Goal: Navigation & Orientation: Find specific page/section

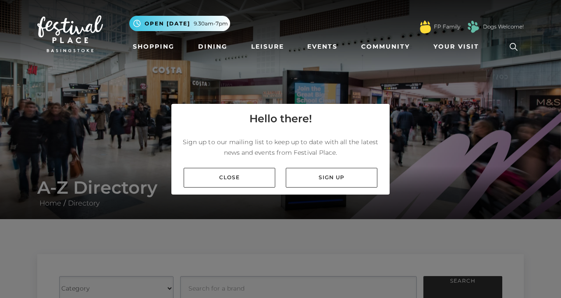
click at [237, 188] on link "Close" at bounding box center [230, 178] width 92 height 20
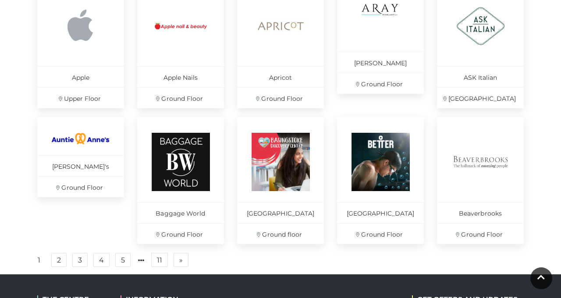
scroll to position [594, 0]
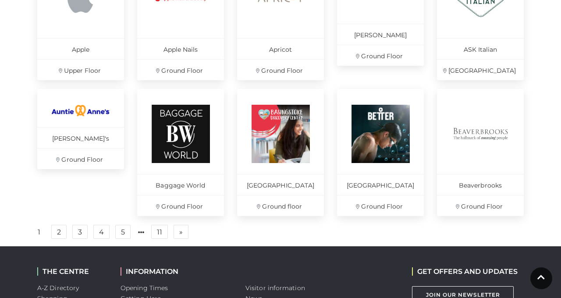
click at [61, 239] on link "2" at bounding box center [58, 232] width 15 height 14
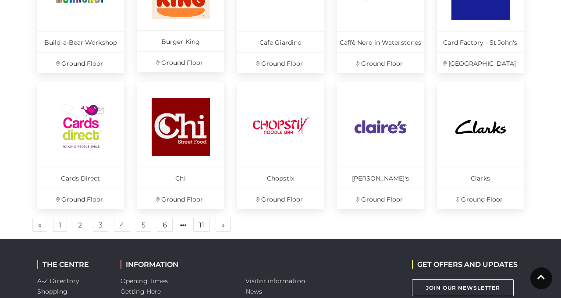
scroll to position [604, 0]
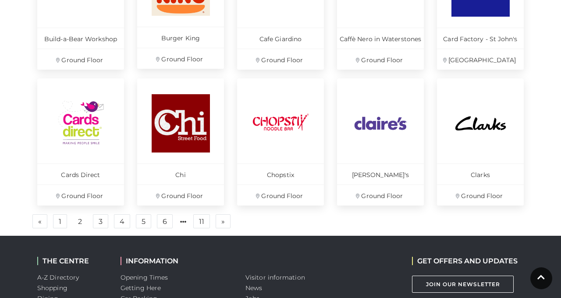
click at [96, 220] on link "3" at bounding box center [100, 221] width 15 height 14
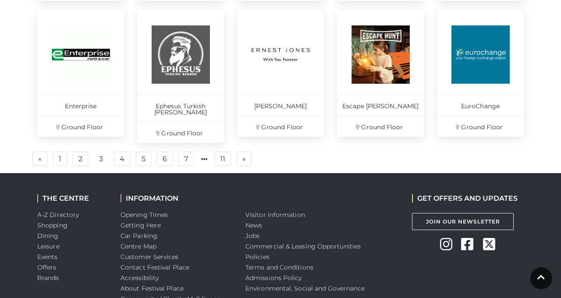
scroll to position [697, 0]
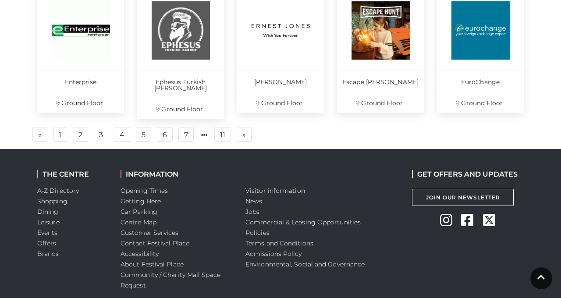
click at [115, 129] on link "4" at bounding box center [122, 135] width 16 height 14
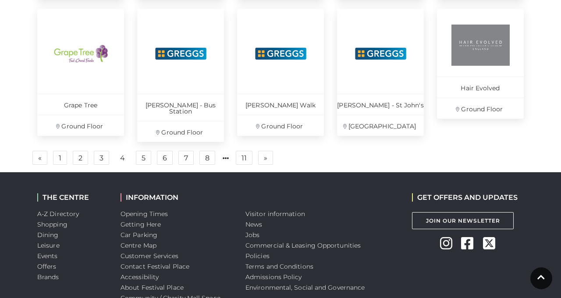
scroll to position [697, 0]
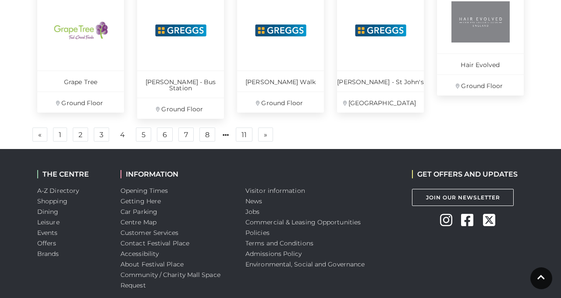
click at [142, 128] on link "5" at bounding box center [143, 135] width 15 height 14
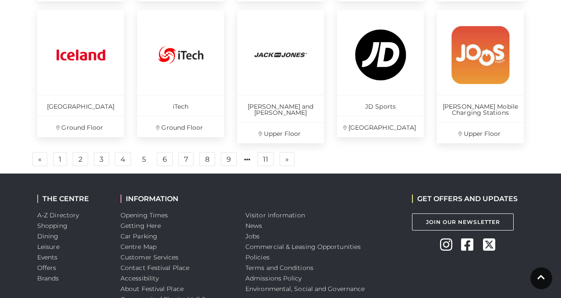
scroll to position [675, 0]
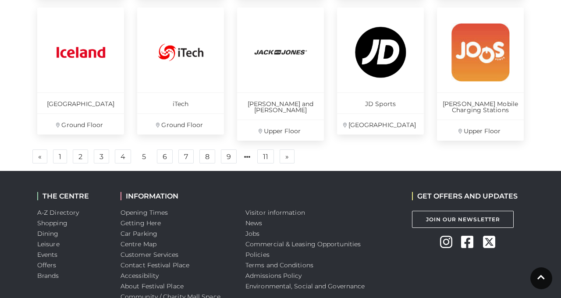
click at [163, 157] on link "6" at bounding box center [165, 157] width 16 height 14
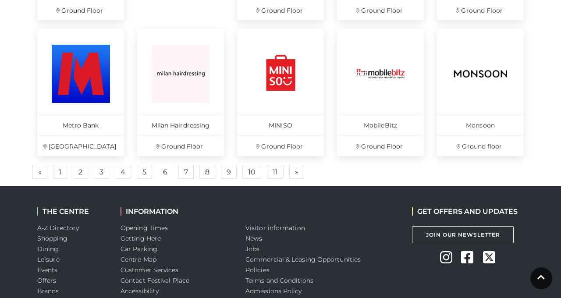
scroll to position [697, 0]
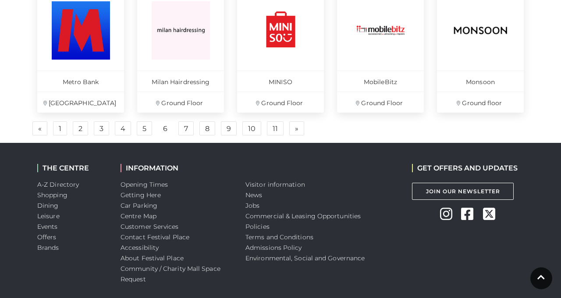
click at [183, 129] on link "7" at bounding box center [186, 128] width 15 height 14
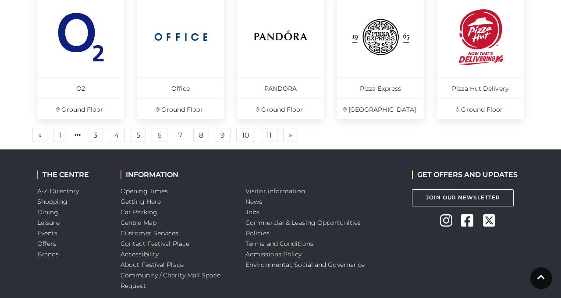
scroll to position [705, 0]
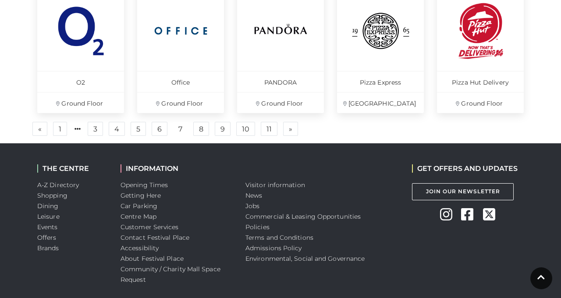
click at [199, 128] on link "8" at bounding box center [201, 129] width 16 height 14
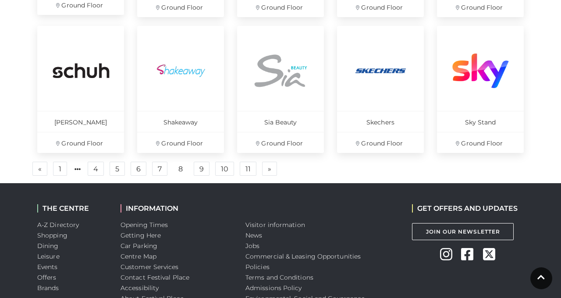
scroll to position [697, 0]
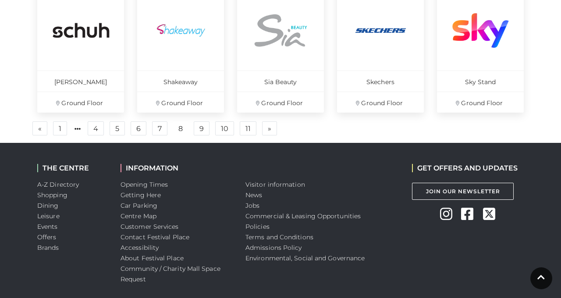
click at [197, 124] on link "9" at bounding box center [202, 128] width 16 height 14
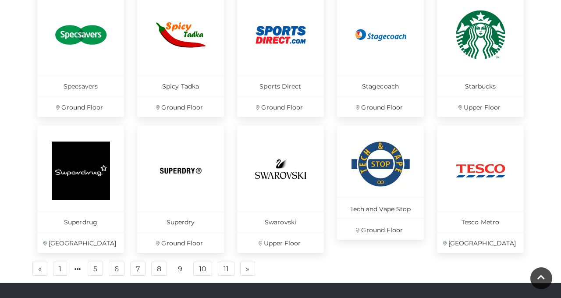
scroll to position [697, 0]
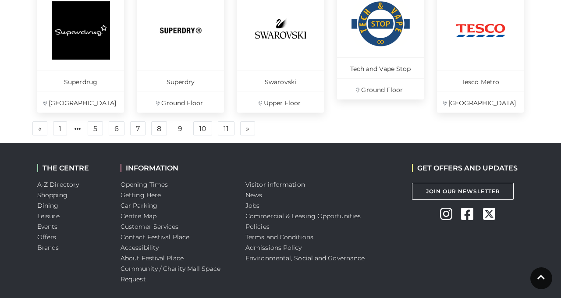
click at [196, 130] on link "10" at bounding box center [202, 128] width 19 height 14
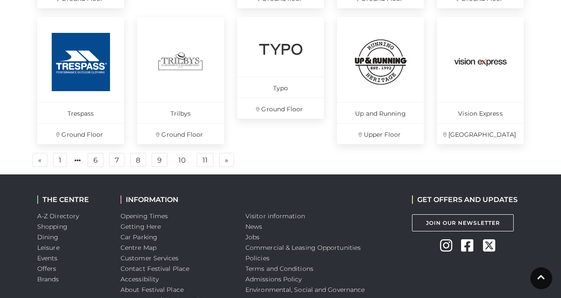
scroll to position [697, 0]
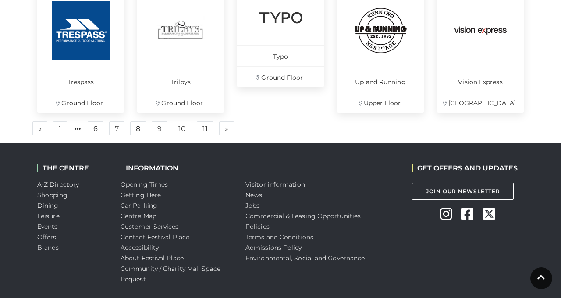
click at [204, 128] on link "11" at bounding box center [205, 128] width 17 height 14
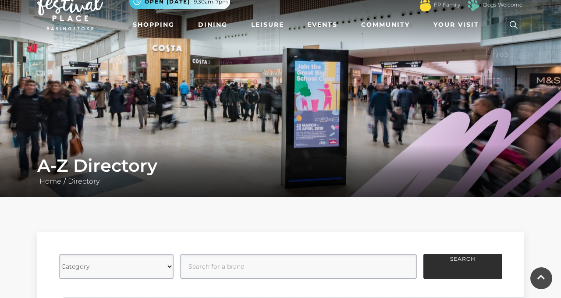
scroll to position [21, 0]
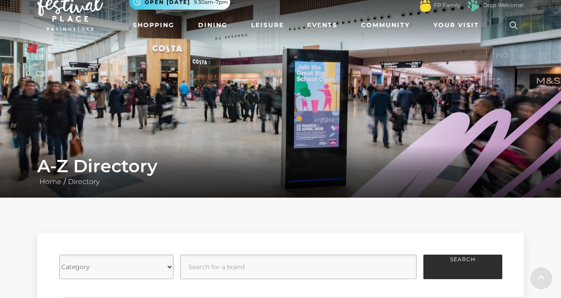
scroll to position [603, 0]
